Goal: Information Seeking & Learning: Check status

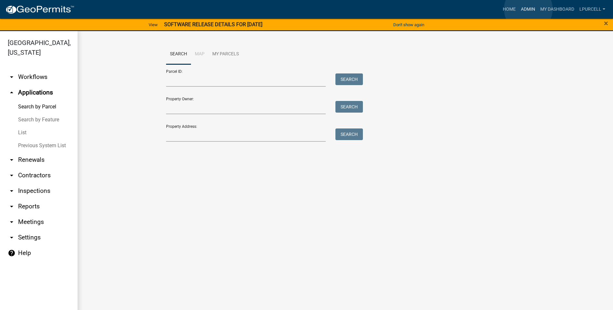
click at [529, 9] on link "Admin" at bounding box center [528, 9] width 19 height 12
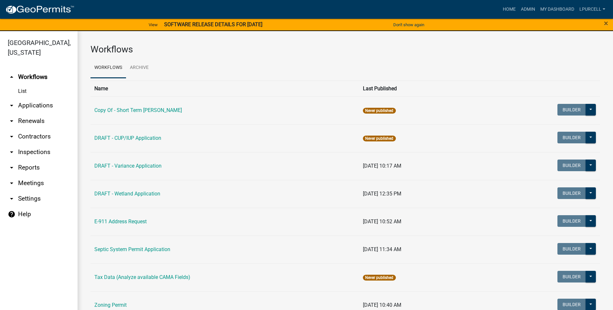
click at [27, 166] on link "arrow_drop_down Reports" at bounding box center [39, 168] width 78 height 16
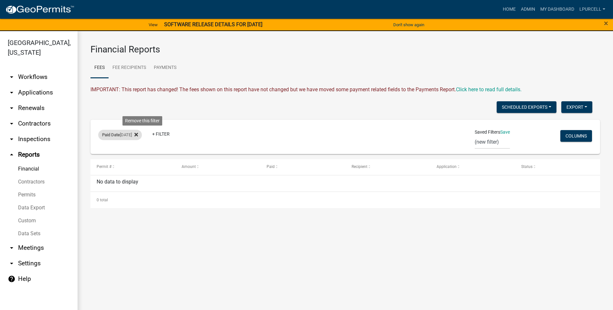
click at [138, 134] on icon at bounding box center [136, 134] width 4 height 5
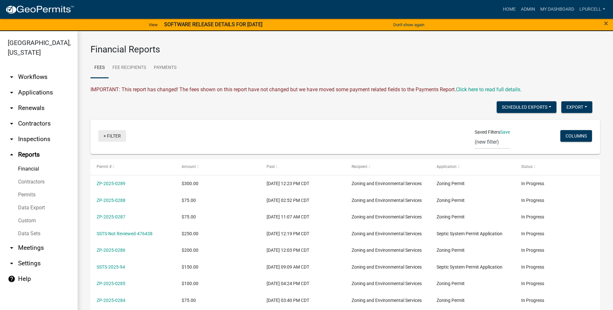
click at [113, 136] on link "+ Filter" at bounding box center [112, 136] width 28 height 12
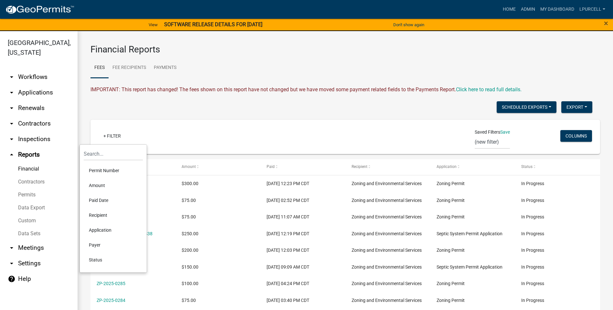
click at [96, 199] on li "Paid Date" at bounding box center [113, 200] width 59 height 15
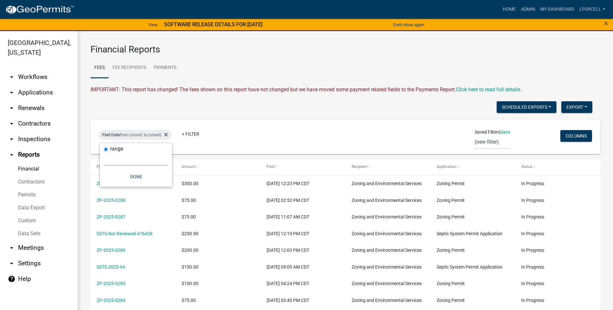
click at [136, 158] on select "[DATE] [DATE] Current Week Previous Week Current Month Last Month Current Calen…" at bounding box center [136, 158] width 65 height 13
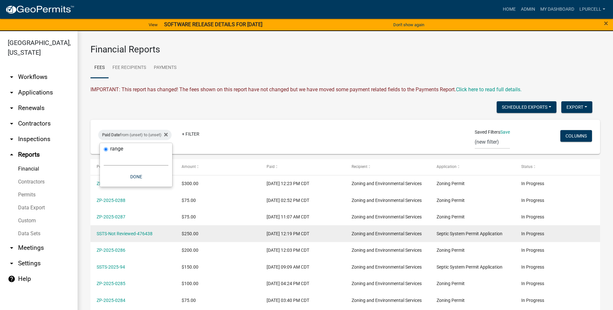
select select "custom"
click at [104, 152] on select "[DATE] [DATE] Current Week Previous Week Current Month Last Month Current Calen…" at bounding box center [136, 158] width 65 height 13
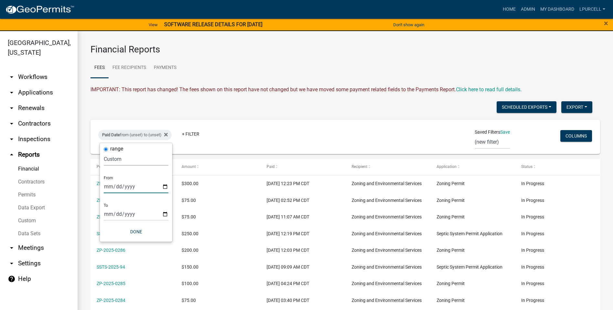
click at [124, 181] on input "date" at bounding box center [136, 186] width 65 height 13
click at [165, 186] on input "date" at bounding box center [136, 186] width 65 height 13
type input "[DATE]"
click at [168, 215] on input "date" at bounding box center [140, 213] width 65 height 13
type input "[DATE]"
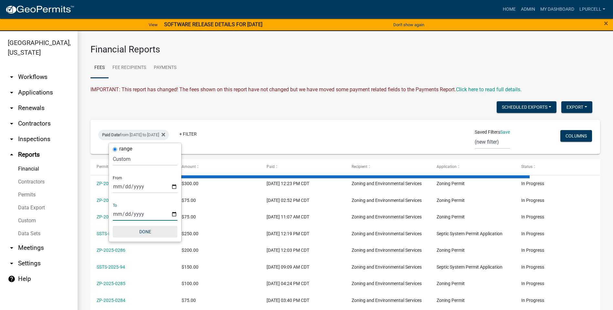
click at [139, 233] on button "Done" at bounding box center [145, 232] width 65 height 12
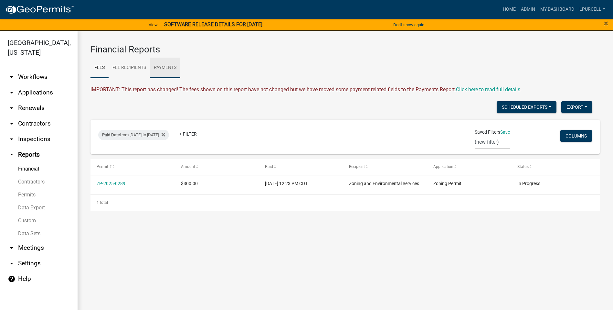
click at [167, 66] on link "Payments" at bounding box center [165, 68] width 30 height 21
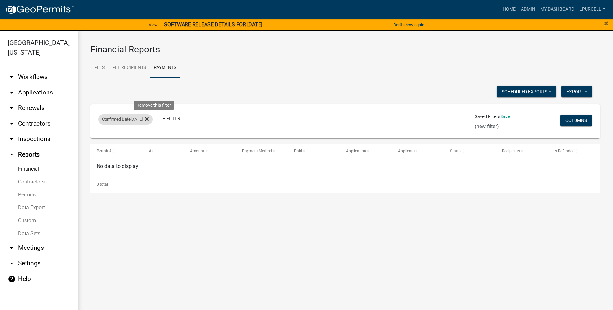
click at [149, 118] on fa-icon at bounding box center [146, 119] width 6 height 10
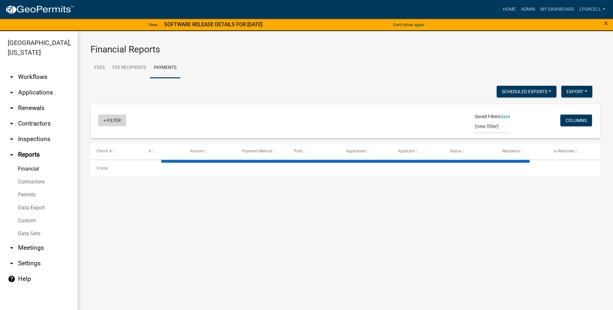
click at [113, 119] on link "+ Filter" at bounding box center [112, 120] width 28 height 12
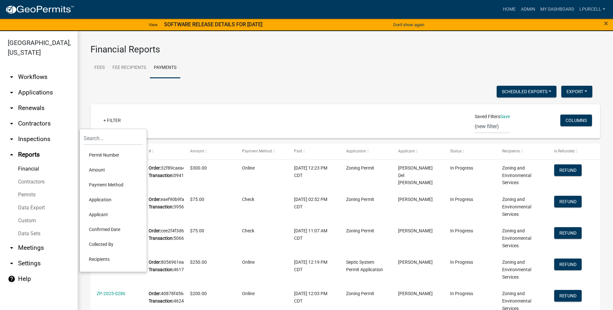
click at [98, 229] on li "Confirmed Date" at bounding box center [113, 229] width 59 height 15
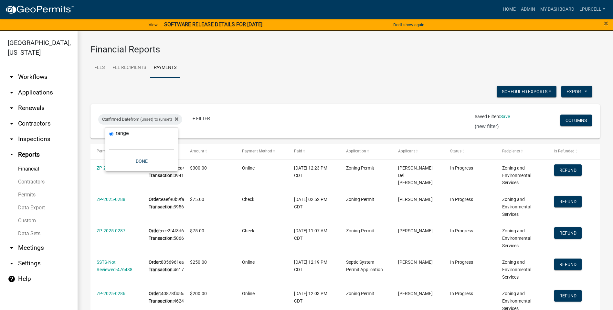
click at [140, 143] on select "[DATE] [DATE] Current Week Previous Week Current Month Last Month Current Calen…" at bounding box center [141, 143] width 65 height 13
select select "custom"
click at [109, 137] on select "[DATE] [DATE] Current Week Previous Week Current Month Last Month Current Calen…" at bounding box center [141, 143] width 65 height 13
click at [150, 172] on input "date" at bounding box center [141, 170] width 65 height 13
click at [172, 169] on input "date" at bounding box center [141, 170] width 65 height 13
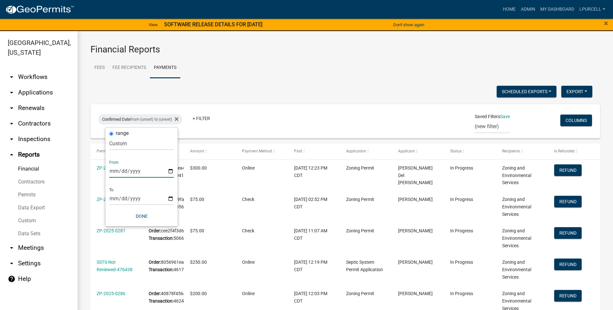
type input "[DATE]"
click at [163, 194] on input "date" at bounding box center [146, 198] width 65 height 13
click at [176, 197] on input "date" at bounding box center [146, 198] width 65 height 13
type input "[DATE]"
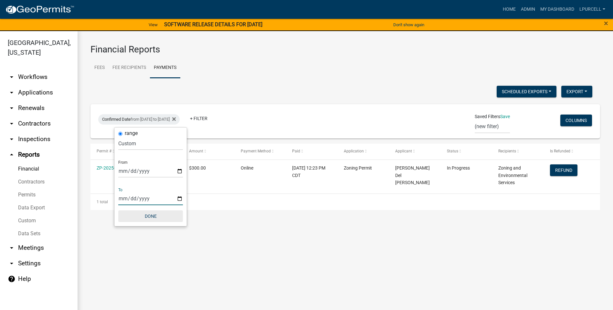
click at [143, 215] on button "Done" at bounding box center [150, 216] width 65 height 12
